Goal: Information Seeking & Learning: Learn about a topic

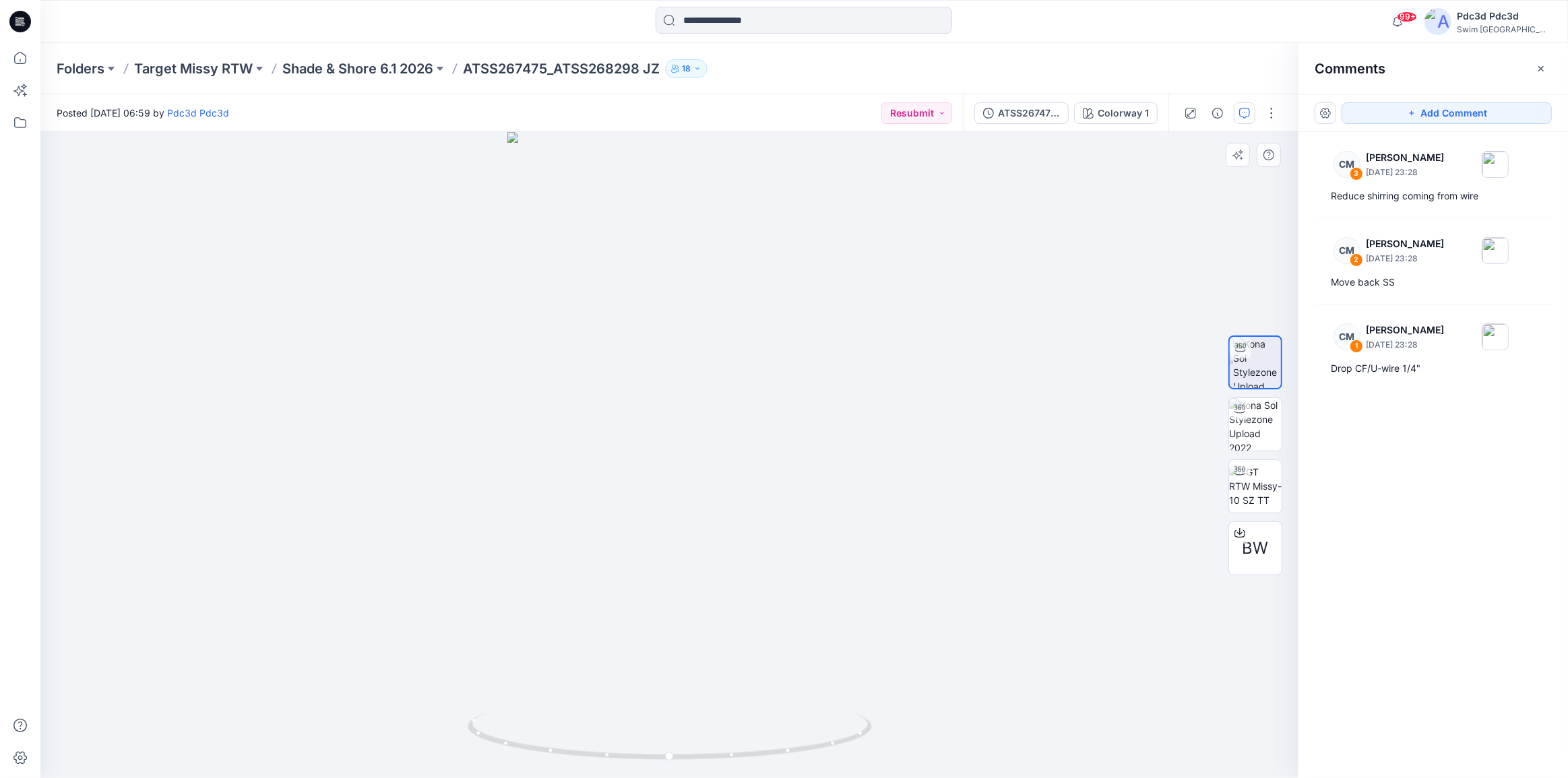
click at [958, 691] on div at bounding box center [669, 455] width 1258 height 646
click at [1445, 367] on div "Drop CF/U-wire 1/4"" at bounding box center [1432, 368] width 205 height 16
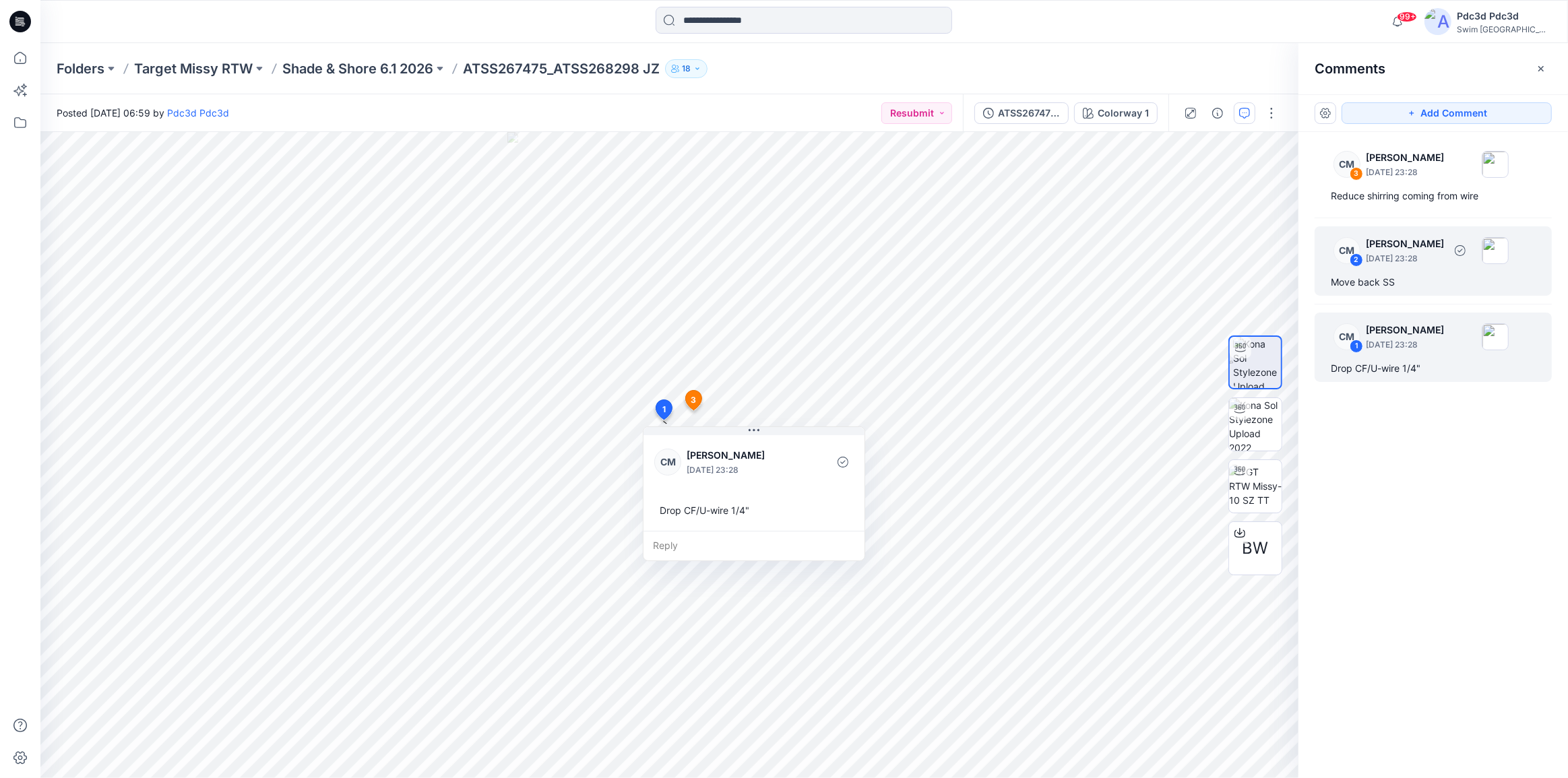
click at [1402, 271] on div "CM 2 [PERSON_NAME] [DATE] 23:28 Move back SS" at bounding box center [1432, 260] width 237 height 69
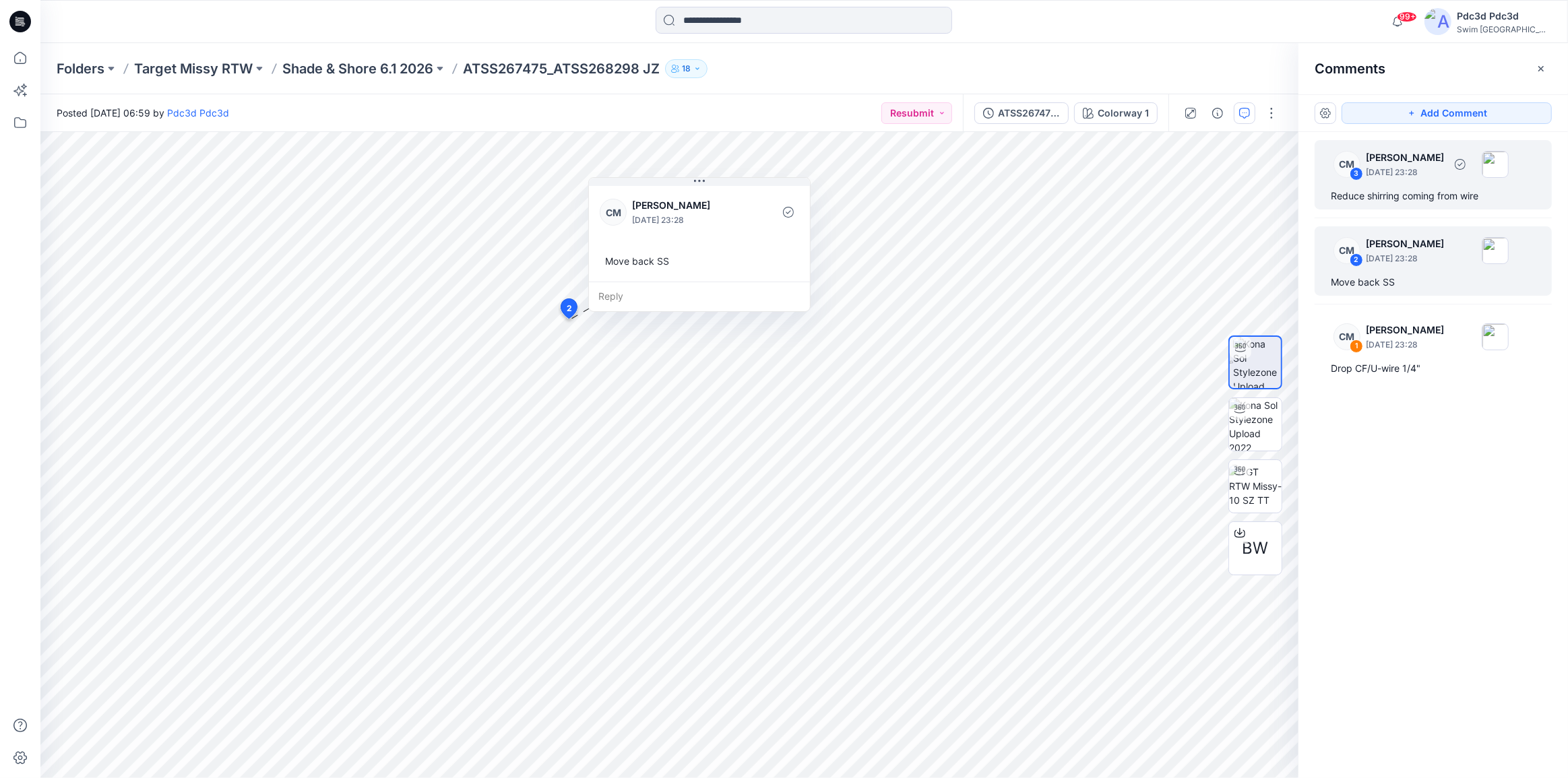
click at [1404, 198] on div "Reduce shirring coming from wire" at bounding box center [1432, 196] width 205 height 16
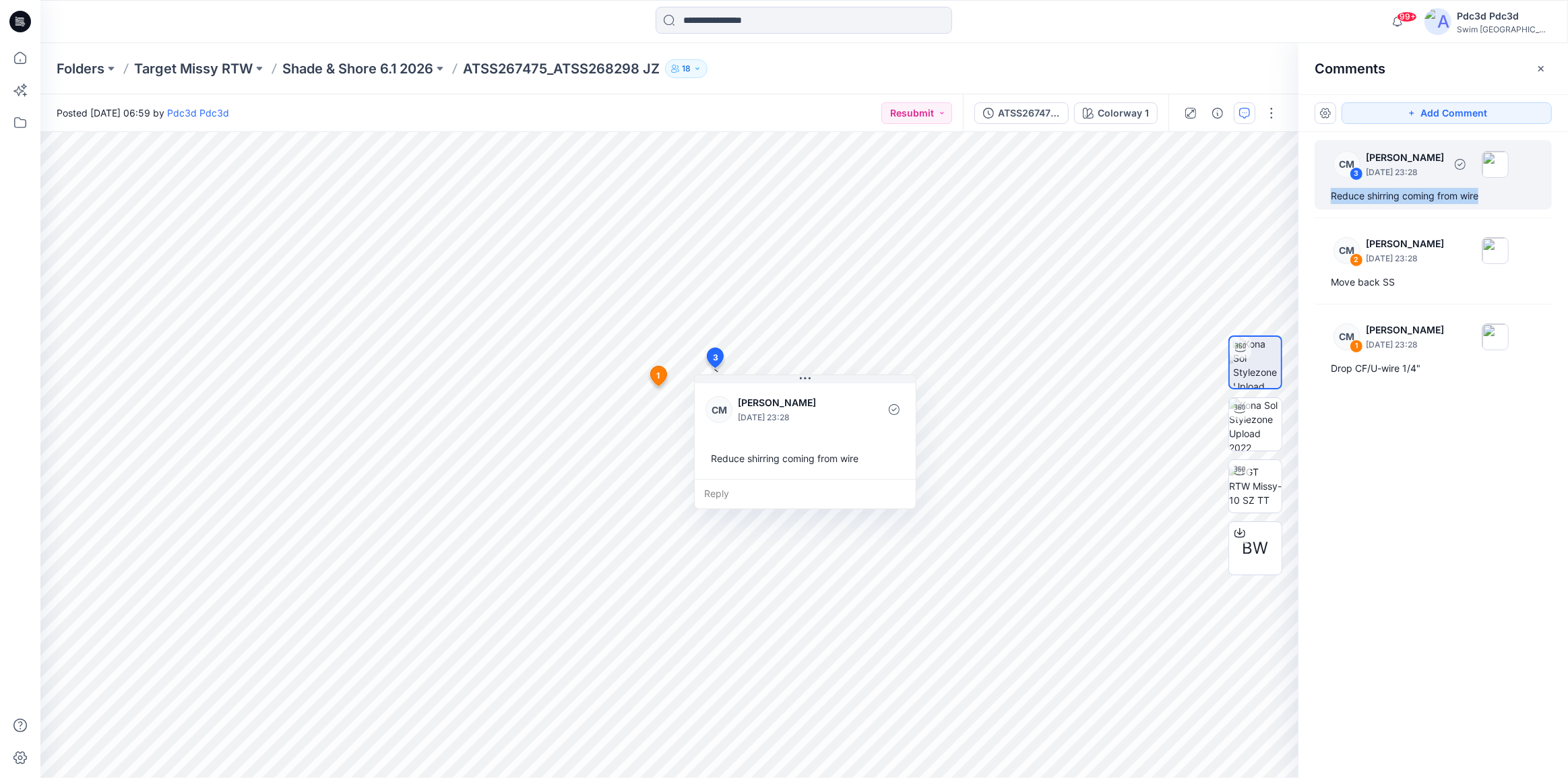
drag, startPoint x: 1483, startPoint y: 195, endPoint x: 1319, endPoint y: 194, distance: 164.0
click at [1319, 194] on div "CM 3 [PERSON_NAME] [DATE] 23:28 Reduce shirring coming from wire" at bounding box center [1432, 174] width 237 height 69
copy div "Reduce shirring coming from wire"
click at [1472, 534] on div "CM 3 [PERSON_NAME] [DATE] 23:28 Reduce shirring coming from wire CM 2 [PERSON_N…" at bounding box center [1432, 429] width 269 height 596
click at [1437, 370] on div "Drop CF/U-wire 1/4"" at bounding box center [1432, 368] width 205 height 16
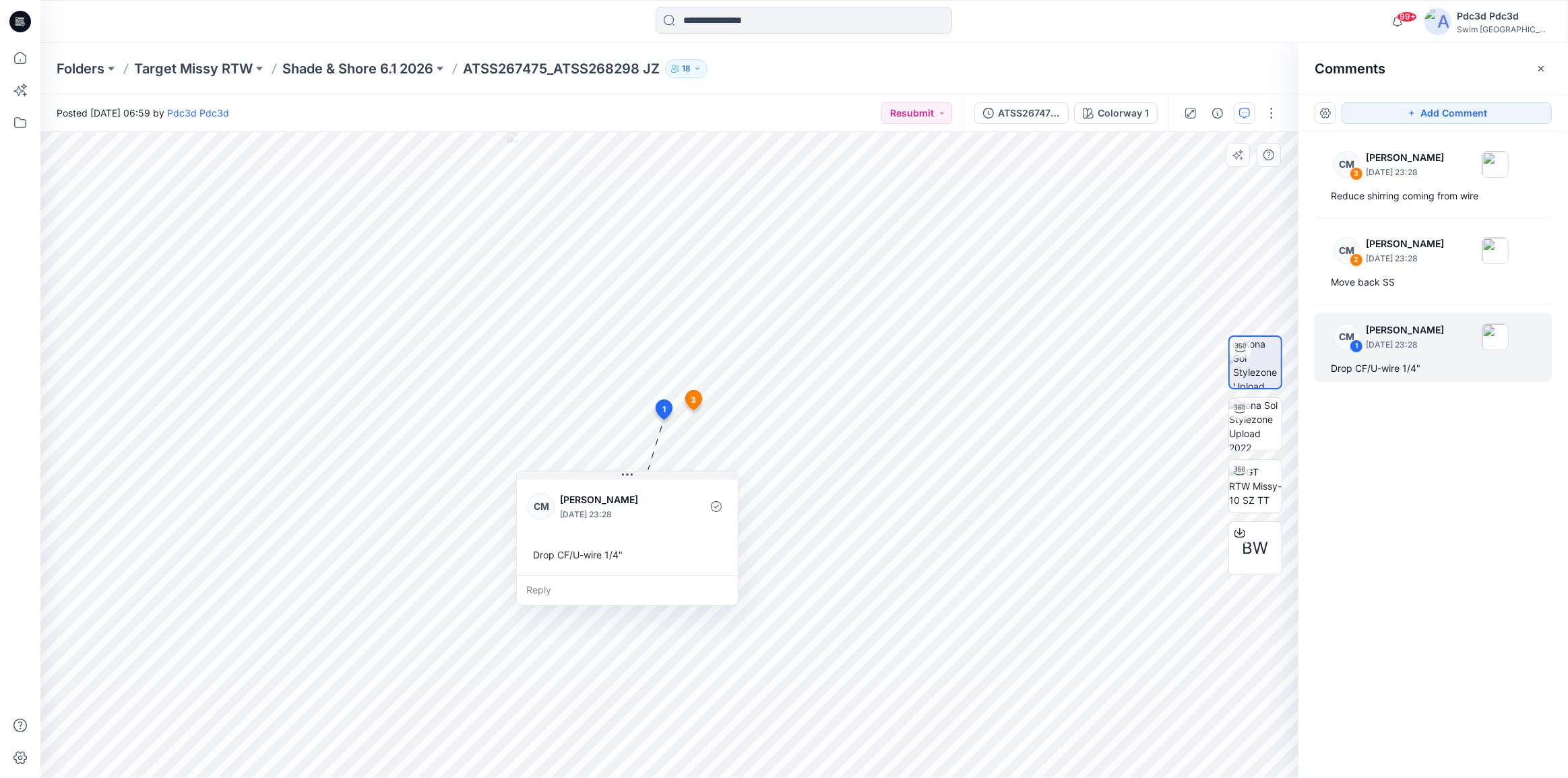
drag, startPoint x: 685, startPoint y: 431, endPoint x: 686, endPoint y: 505, distance: 74.0
click at [558, 475] on button at bounding box center [626, 475] width 221 height 8
click at [1413, 518] on div "CM 3 [PERSON_NAME] [DATE] 23:28 Reduce shirring coming from wire CM 2 [PERSON_N…" at bounding box center [1432, 429] width 269 height 596
click at [1389, 252] on p "[DATE] 23:28" at bounding box center [1404, 258] width 78 height 13
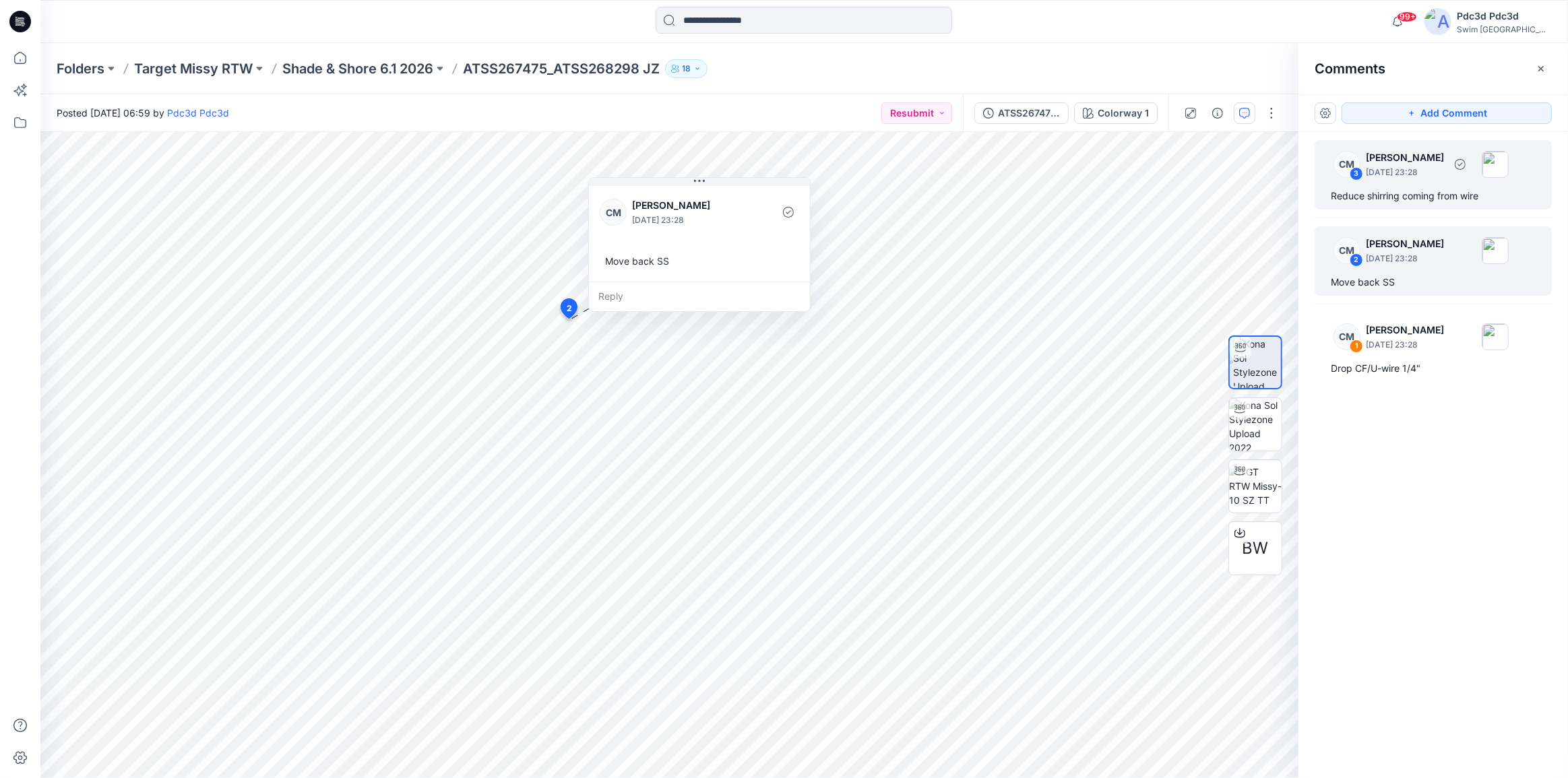
click at [1392, 192] on div "Reduce shirring coming from wire" at bounding box center [1432, 196] width 205 height 16
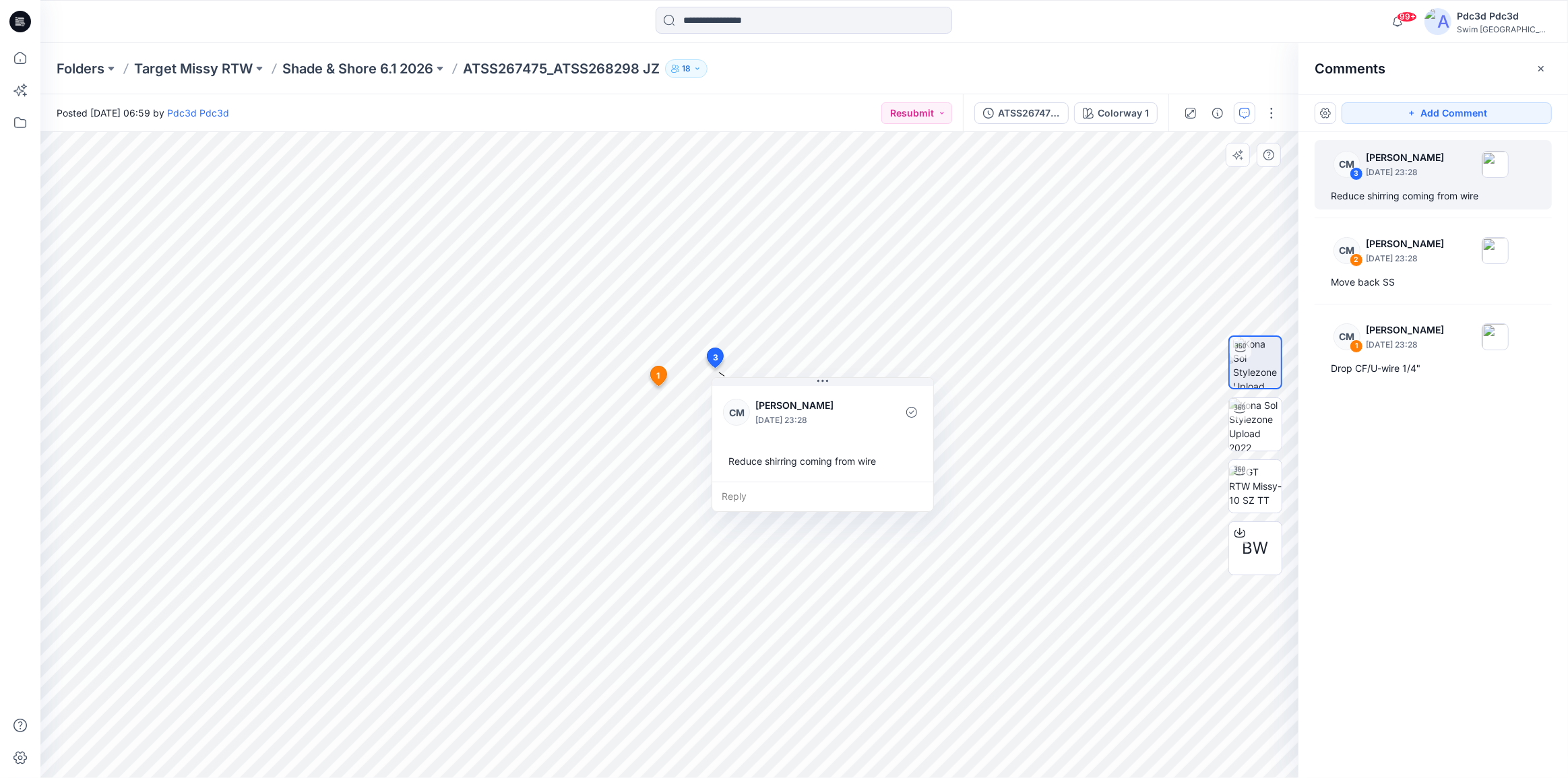
click at [844, 464] on div "Reduce shirring coming from wire" at bounding box center [822, 461] width 199 height 25
drag, startPoint x: 1481, startPoint y: 192, endPoint x: 1464, endPoint y: 197, distance: 17.7
click at [1464, 197] on div "Reduce shirring coming from wire" at bounding box center [1432, 196] width 205 height 16
copy div "wire"
